Goal: Use online tool/utility: Use online tool/utility

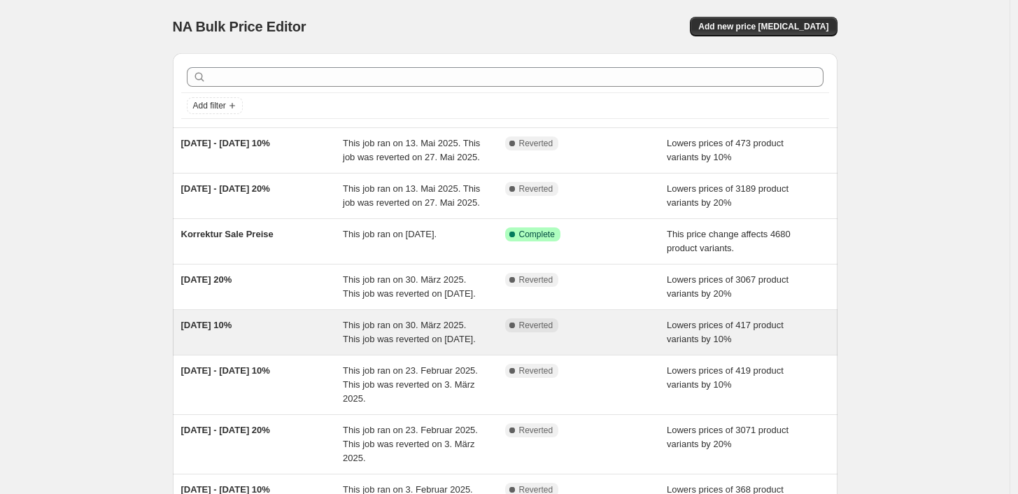
click at [290, 325] on div "[DATE] 10%" at bounding box center [262, 332] width 162 height 28
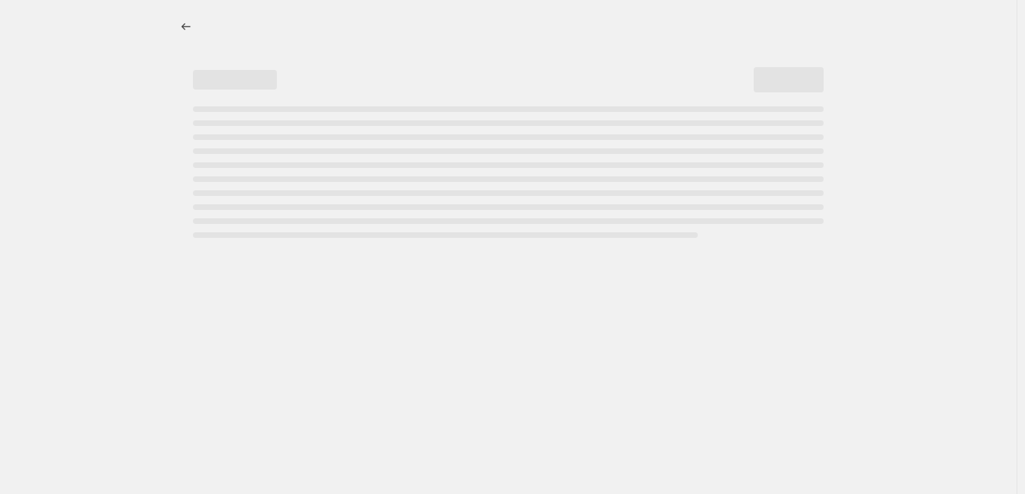
select select "percentage"
select select "collection"
select select "not_equal"
select select "collection"
select select "not_equal"
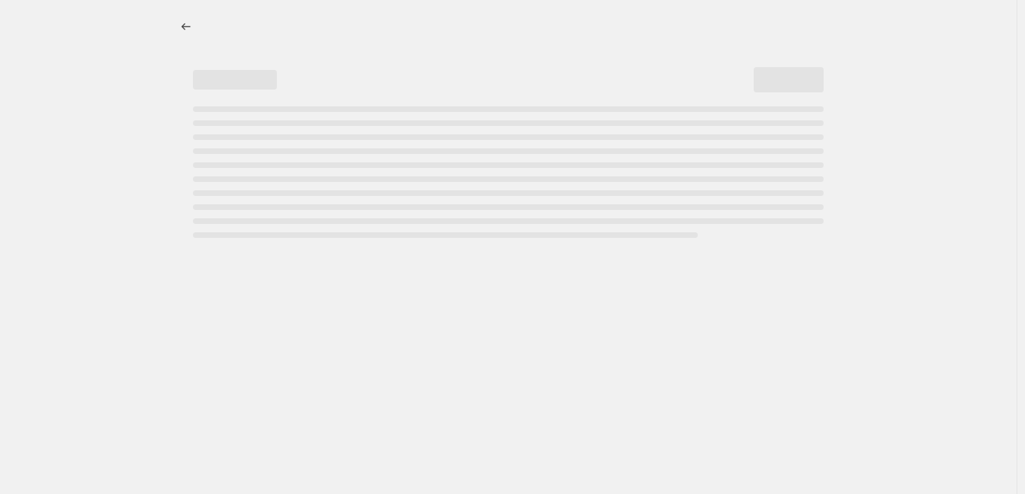
select select "collection"
select select "not_equal"
select select "tag"
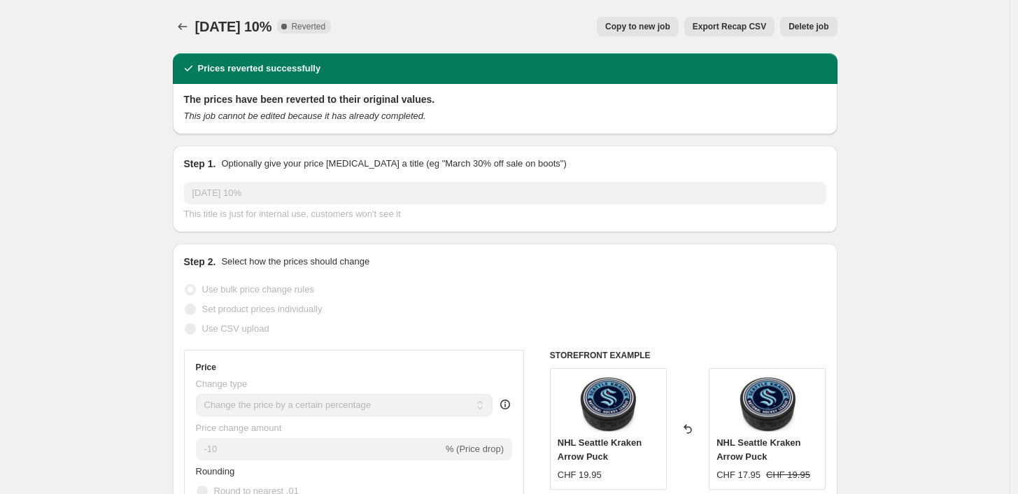
click at [642, 27] on span "Copy to new job" at bounding box center [637, 26] width 65 height 11
select select "percentage"
select select "collection"
select select "not_equal"
select select "collection"
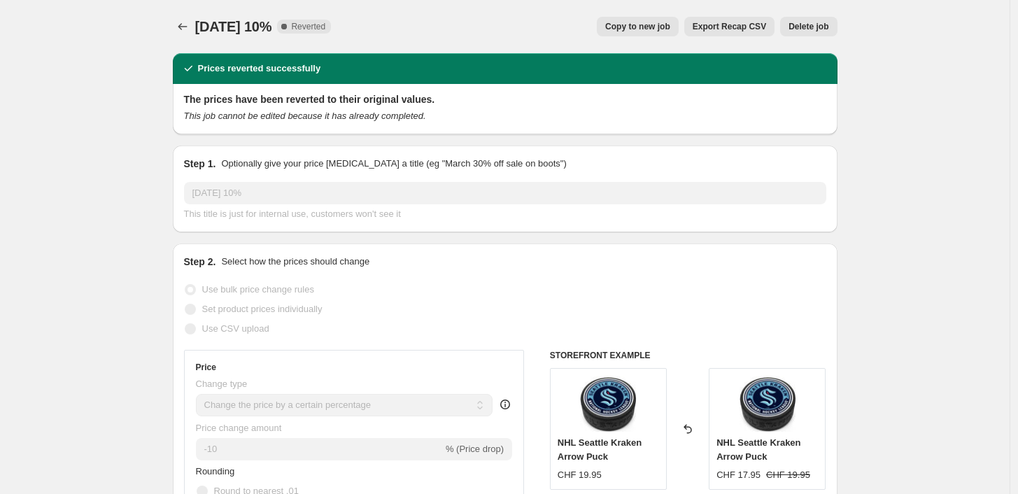
select select "not_equal"
select select "collection"
select select "not_equal"
select select "tag"
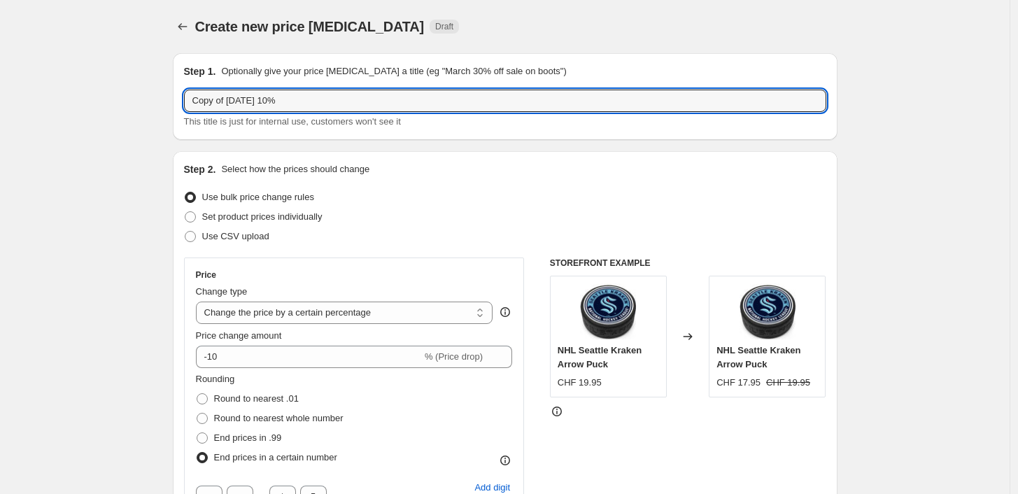
drag, startPoint x: 274, startPoint y: 102, endPoint x: 124, endPoint y: 101, distance: 150.4
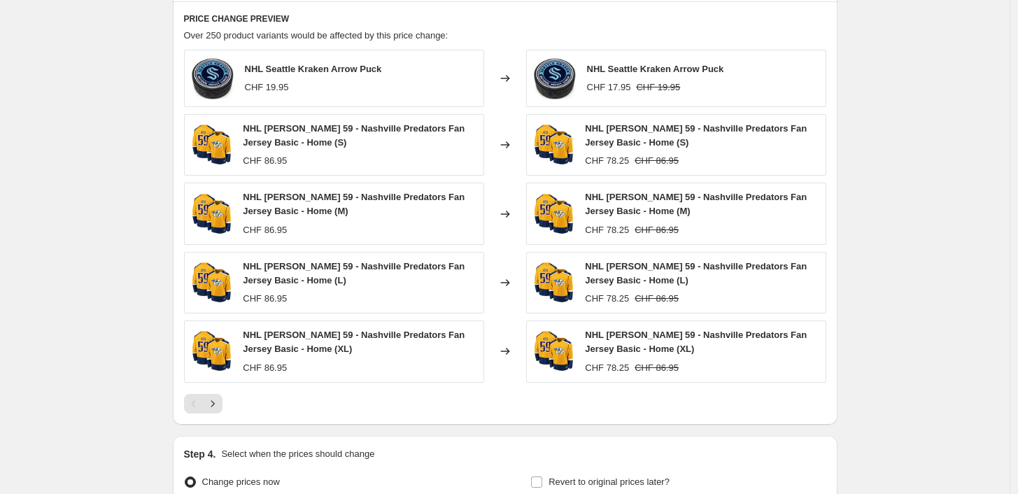
scroll to position [1252, 0]
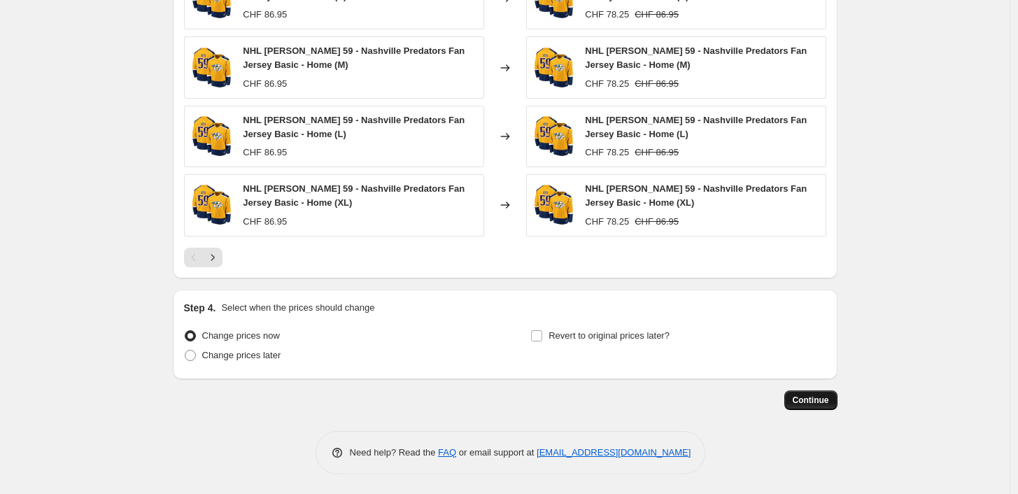
type input "[DATE] 10%"
click at [811, 399] on span "Continue" at bounding box center [810, 399] width 36 height 11
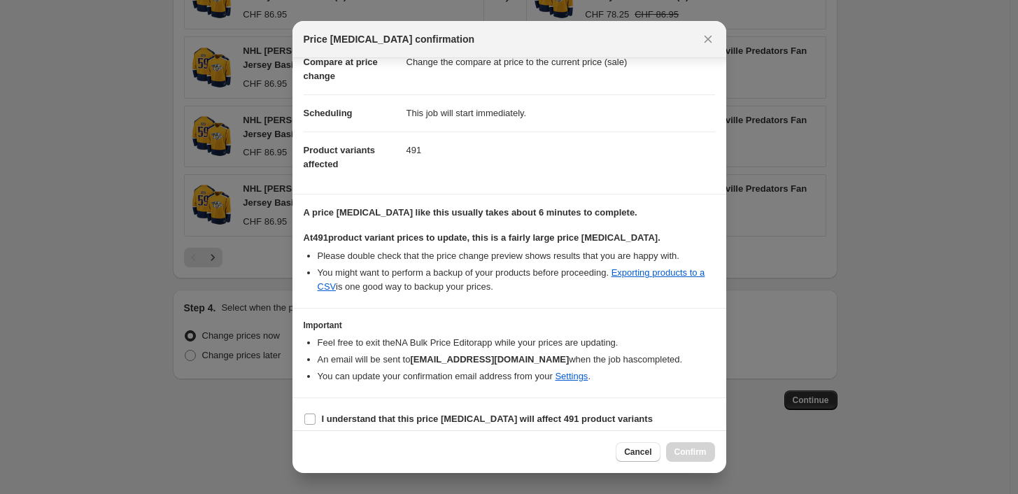
scroll to position [84, 0]
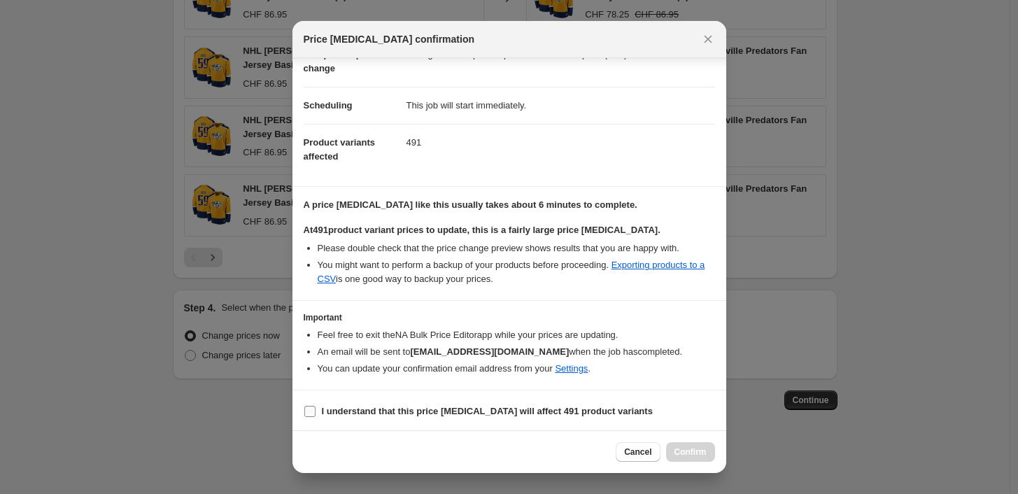
click at [318, 408] on label "I understand that this price [MEDICAL_DATA] will affect 491 product variants" at bounding box center [478, 411] width 349 height 20
click at [308, 408] on input "I understand that this price [MEDICAL_DATA] will affect 491 product variants" at bounding box center [309, 411] width 11 height 11
checkbox input "true"
click at [694, 453] on span "Confirm" at bounding box center [690, 451] width 32 height 11
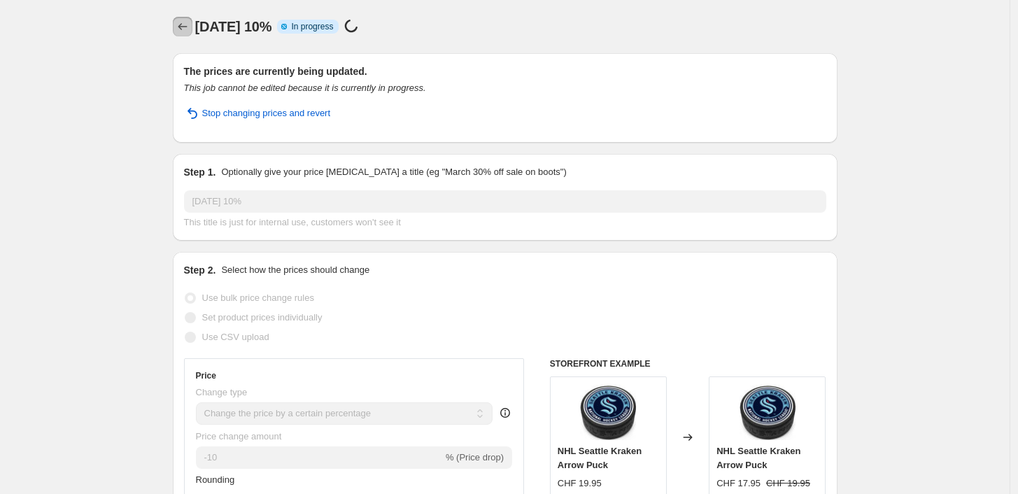
click at [184, 23] on icon "Price change jobs" at bounding box center [183, 27] width 14 height 14
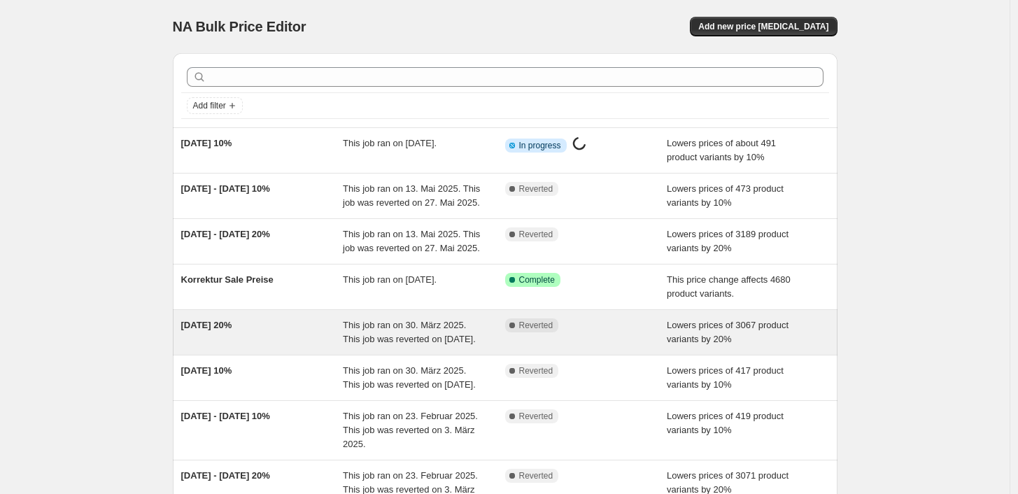
click at [268, 331] on div "[DATE] 20%" at bounding box center [262, 332] width 162 height 28
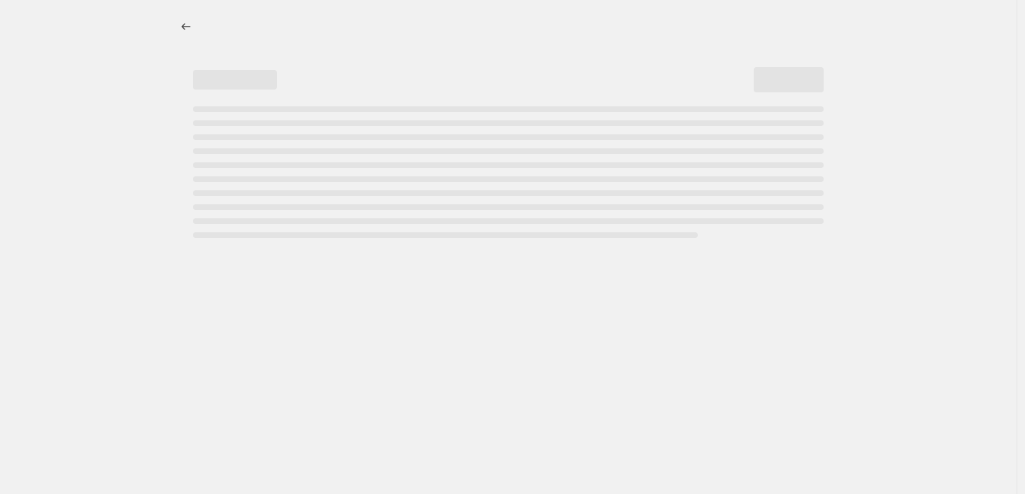
select select "percentage"
select select "collection"
select select "not_equal"
select select "collection"
select select "not_equal"
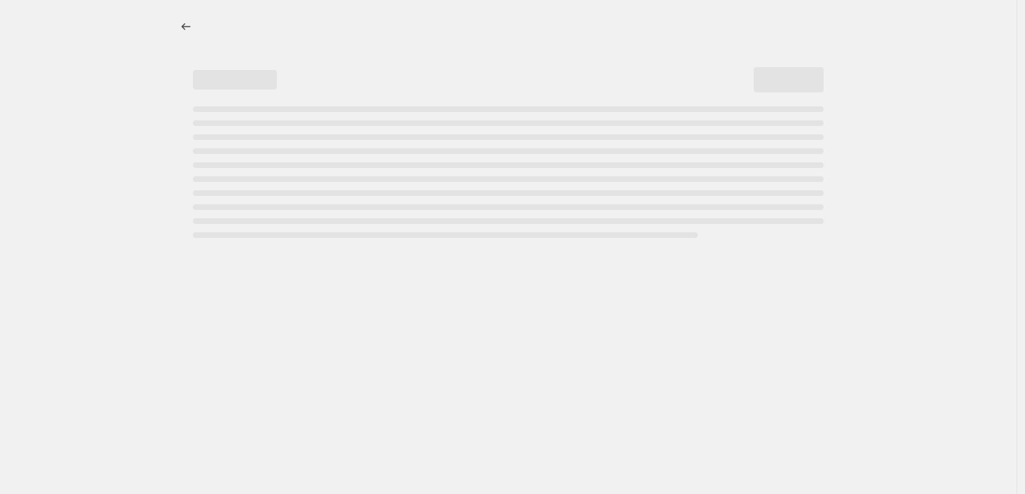
select select "collection"
select select "not_equal"
select select "tag"
select select "not_equal"
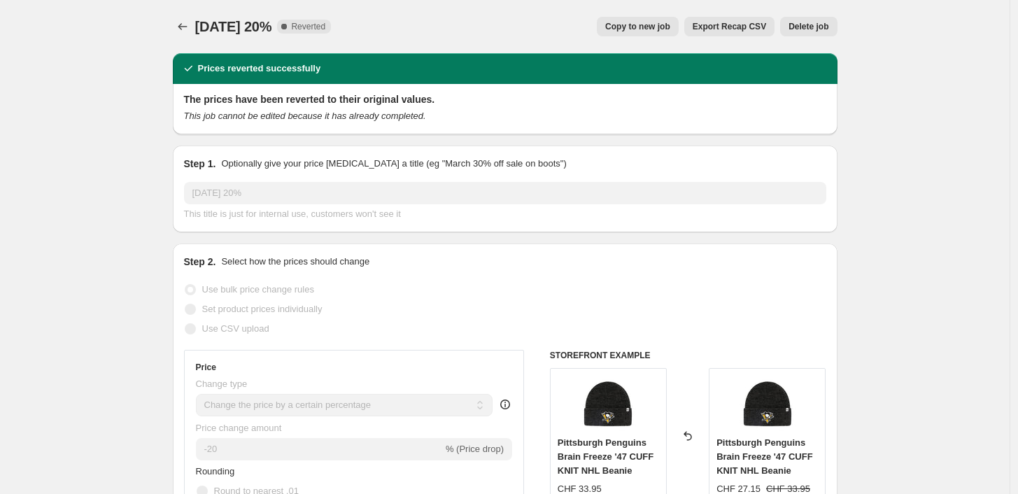
click at [654, 29] on span "Copy to new job" at bounding box center [637, 26] width 65 height 11
select select "percentage"
select select "collection"
select select "not_equal"
select select "collection"
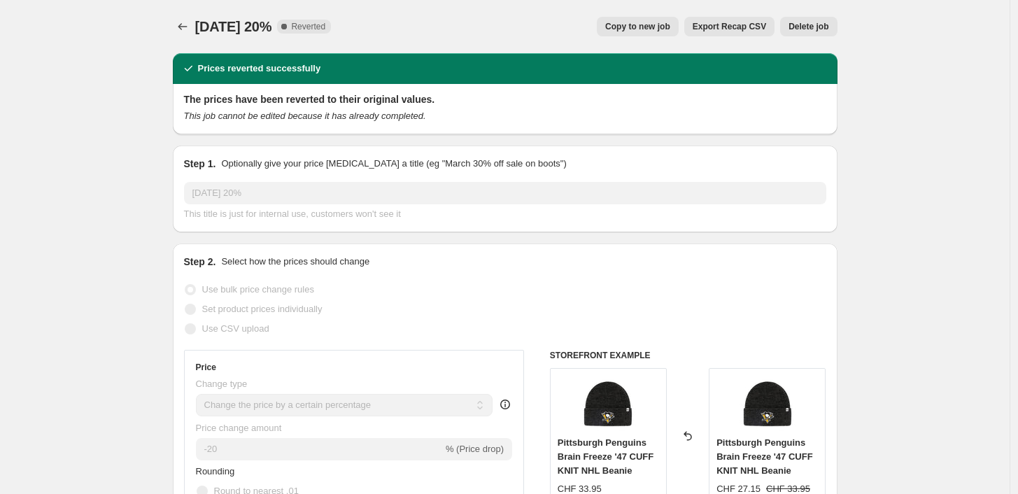
select select "not_equal"
select select "collection"
select select "not_equal"
select select "tag"
select select "not_equal"
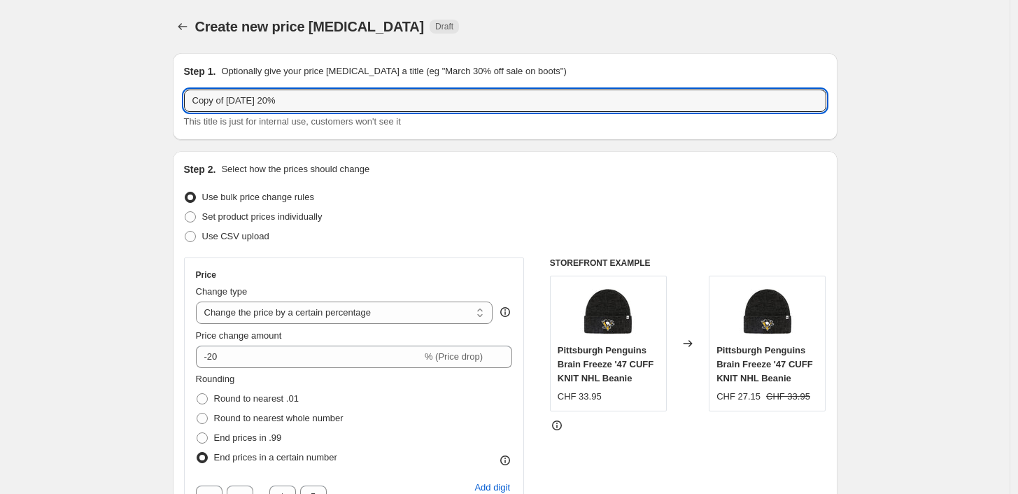
drag, startPoint x: 271, startPoint y: 102, endPoint x: 97, endPoint y: 99, distance: 174.2
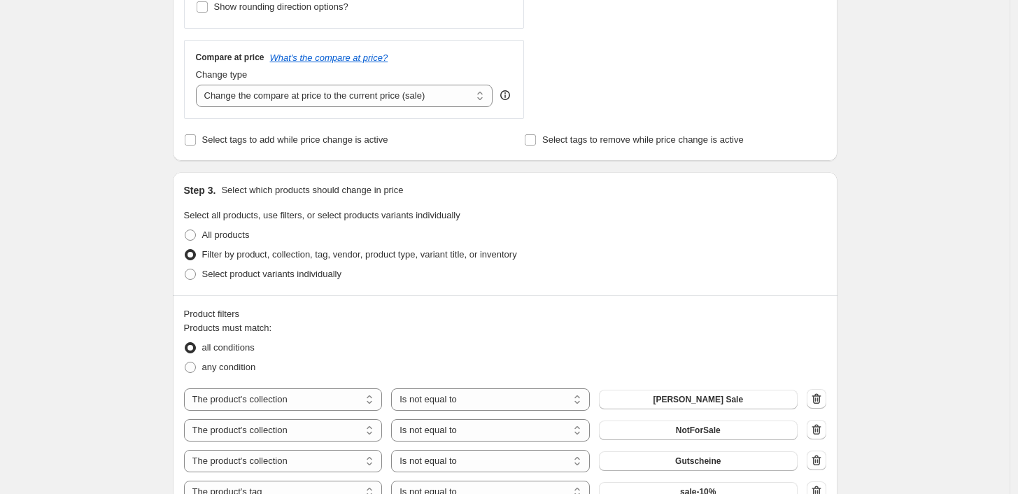
scroll to position [1243, 0]
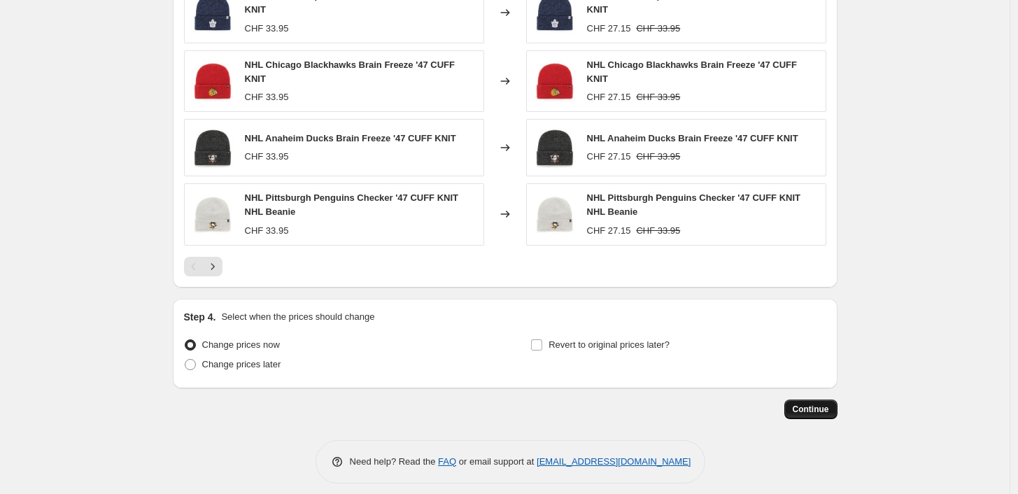
type input "[DATE] 20%"
click at [803, 404] on span "Continue" at bounding box center [810, 409] width 36 height 11
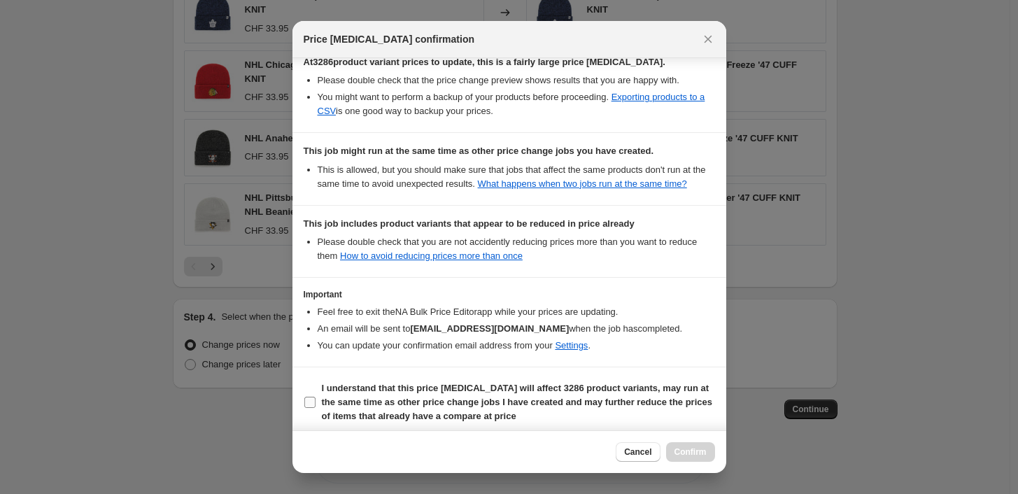
scroll to position [257, 0]
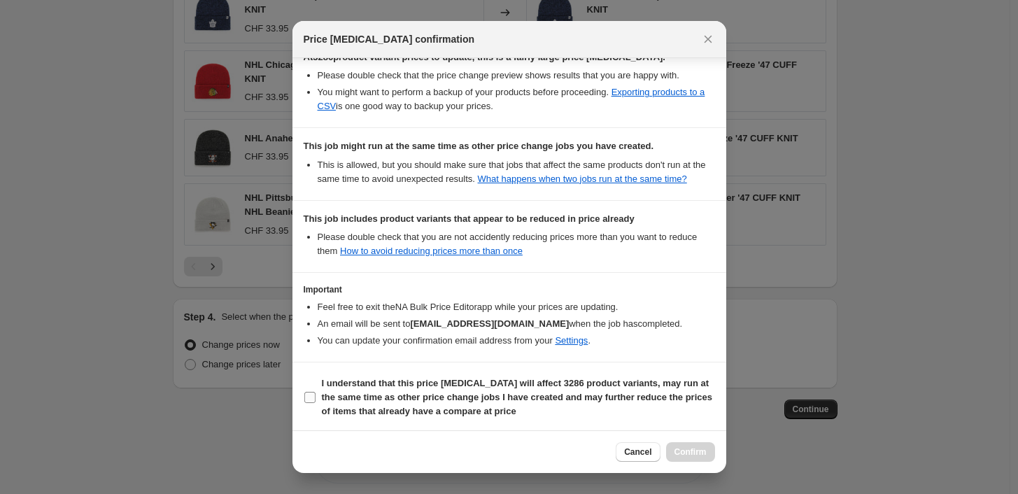
click at [313, 395] on input "I understand that this price [MEDICAL_DATA] will affect 3286 product variants, …" at bounding box center [309, 397] width 11 height 11
checkbox input "true"
click at [690, 454] on span "Confirm" at bounding box center [690, 451] width 32 height 11
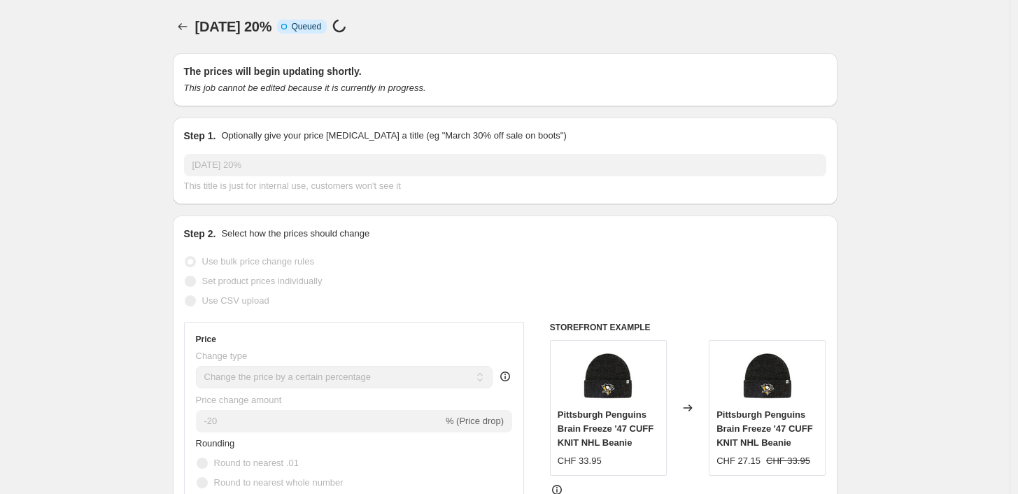
scroll to position [1243, 0]
